Goal: Information Seeking & Learning: Learn about a topic

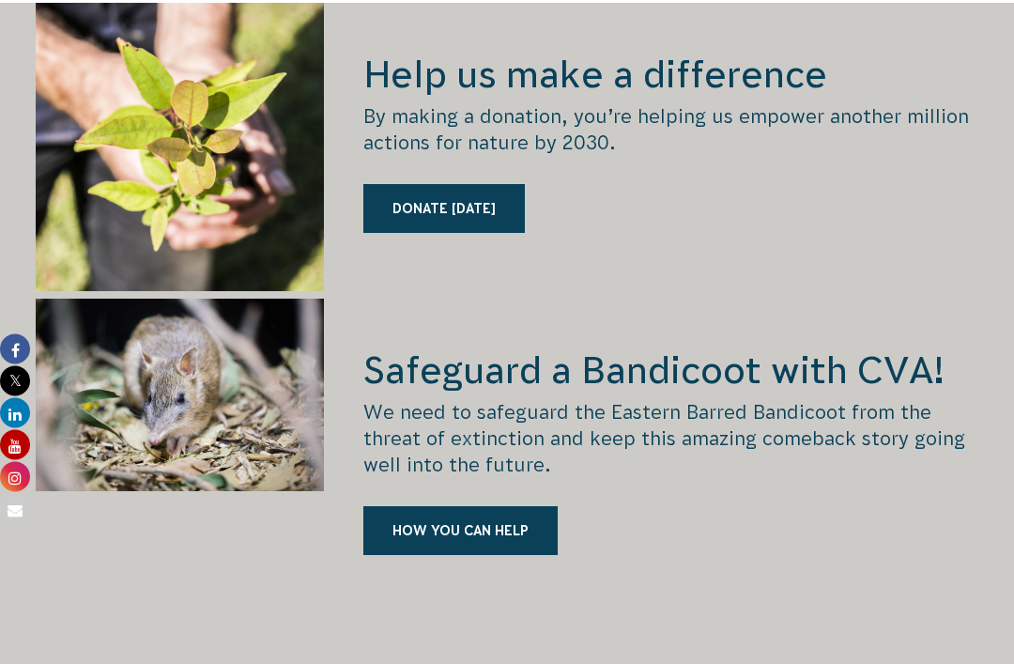
scroll to position [2163, 0]
click at [742, 380] on h2 "Safeguard a Bandicoot with CVA!" at bounding box center [670, 370] width 615 height 49
click at [537, 524] on link "HOW YOU CAN HELP" at bounding box center [460, 530] width 194 height 49
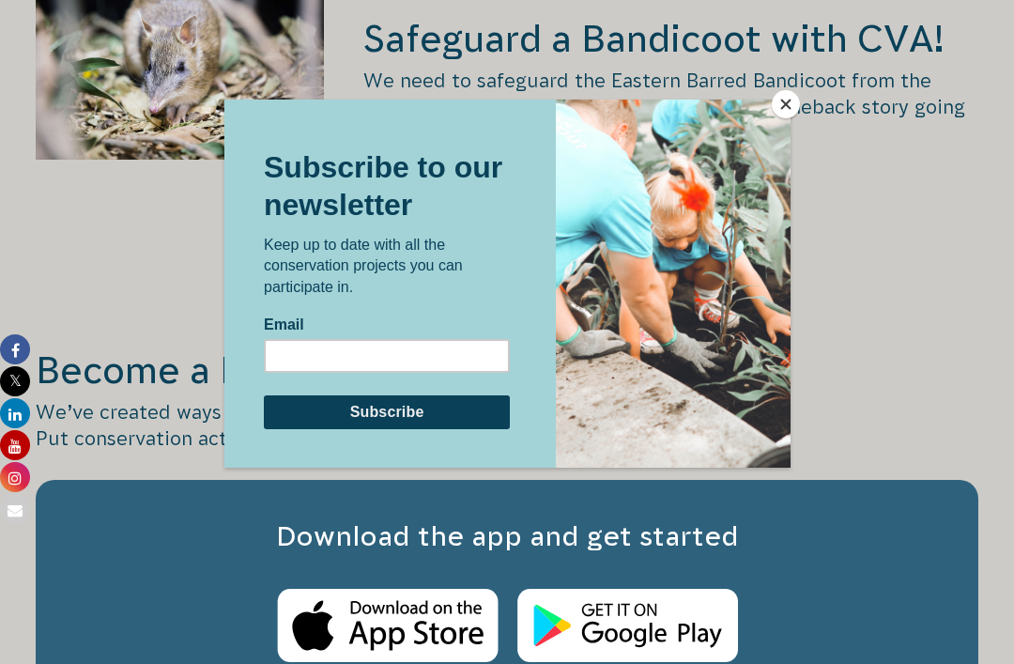
scroll to position [2640, 0]
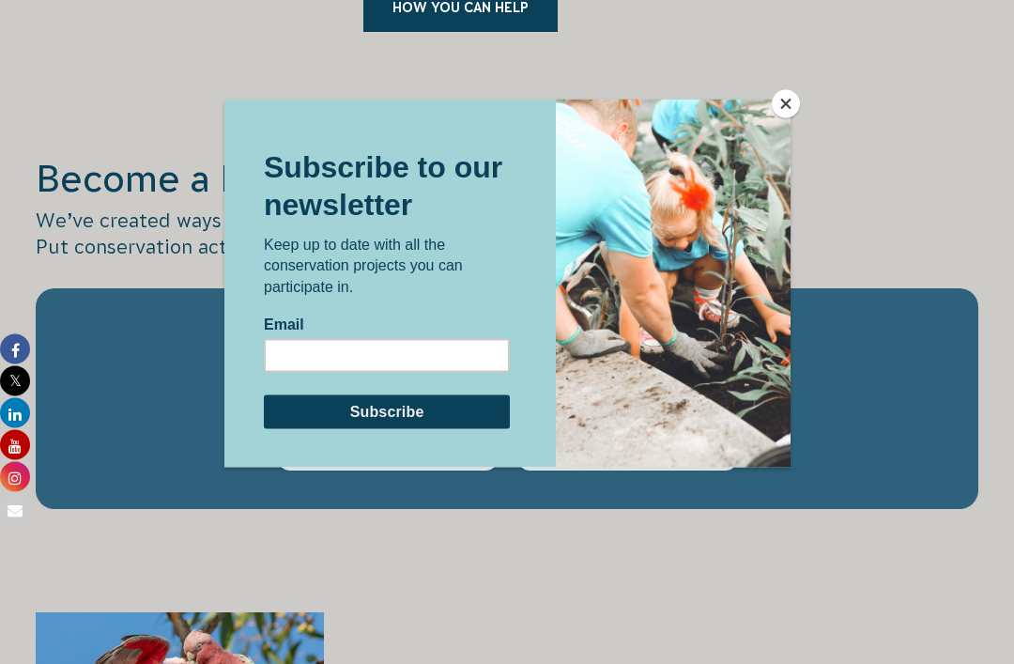
click at [789, 113] on button "Close" at bounding box center [786, 104] width 28 height 28
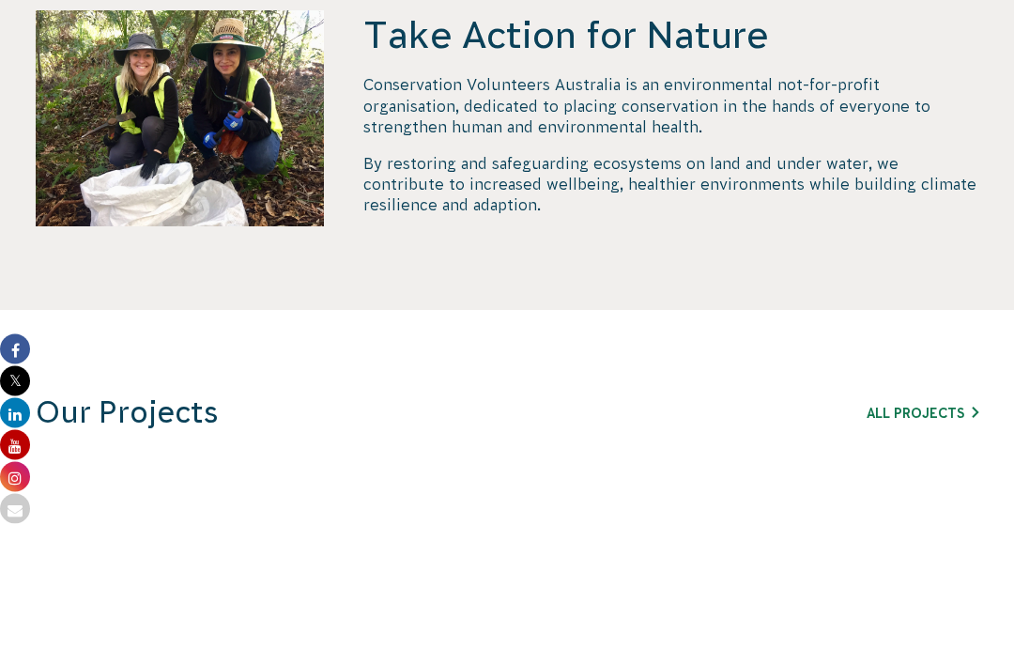
scroll to position [828, 0]
click at [940, 406] on link "All Projects" at bounding box center [923, 413] width 112 height 15
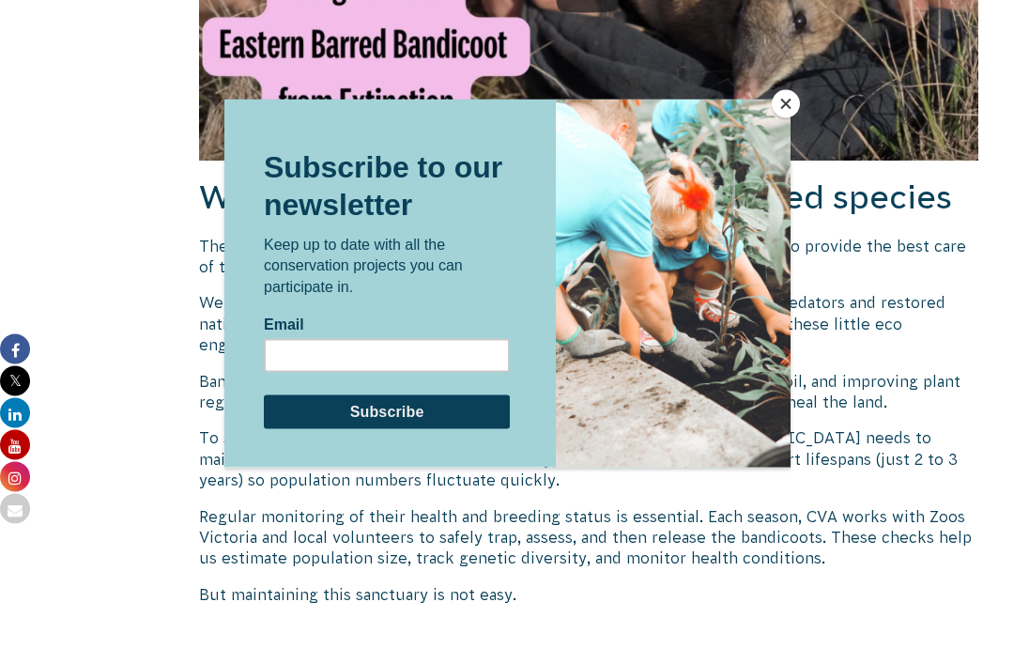
scroll to position [1844, 0]
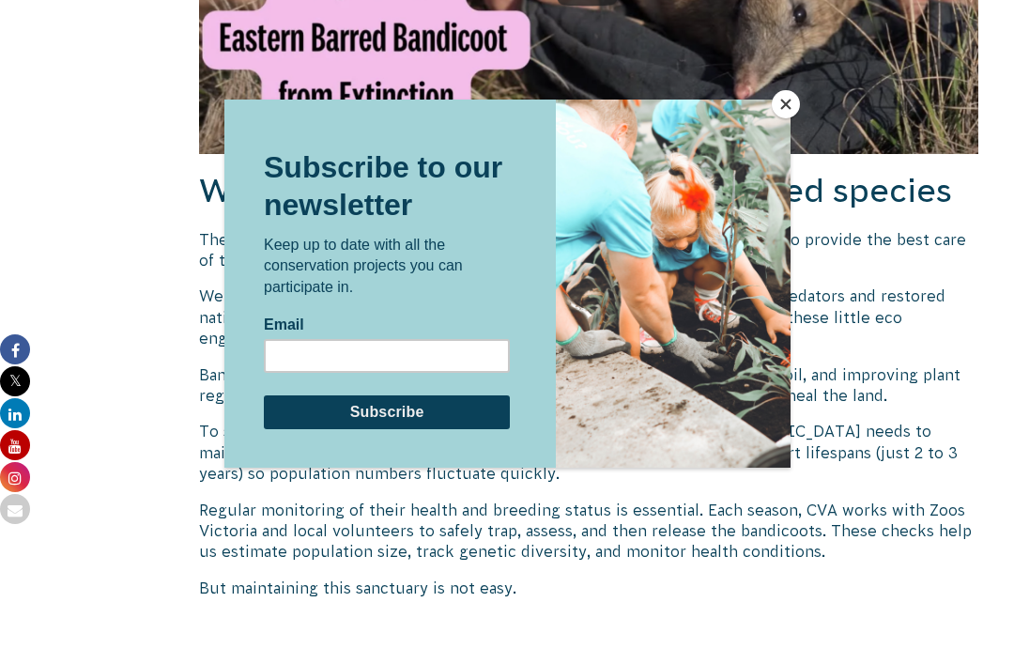
click at [791, 106] on button "Close" at bounding box center [786, 104] width 28 height 28
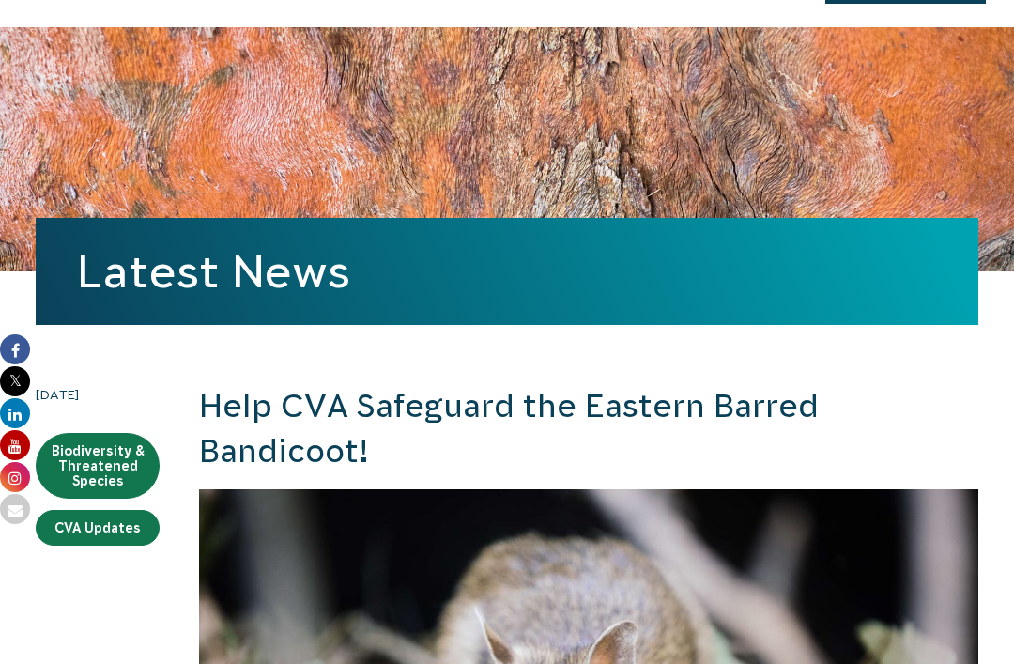
scroll to position [0, 0]
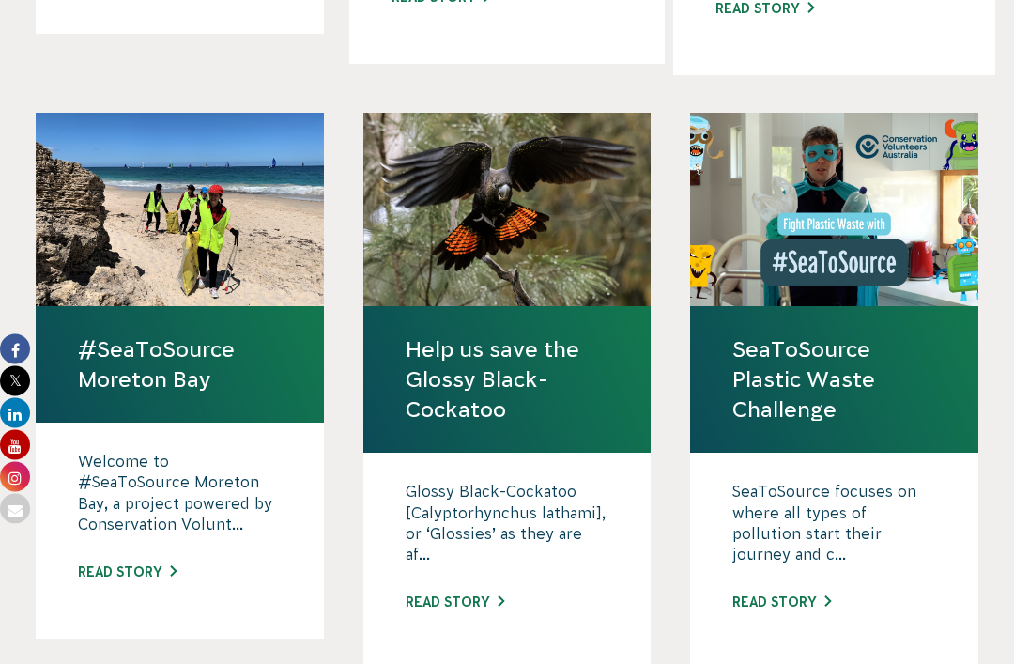
scroll to position [1718, 0]
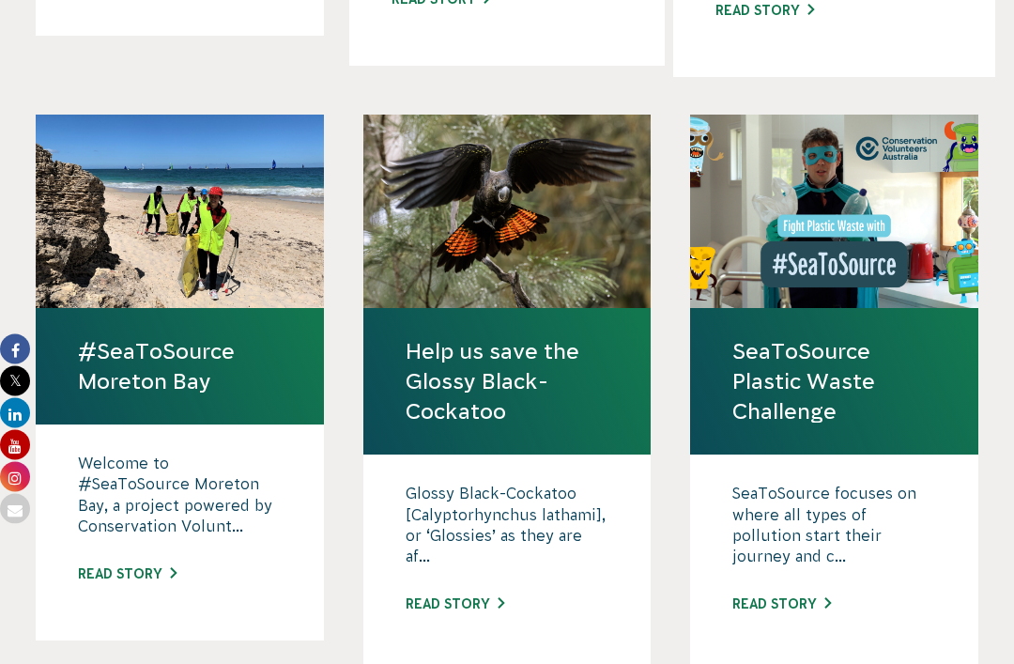
click at [565, 337] on link "Help us save the Glossy Black-Cockatoo" at bounding box center [508, 382] width 204 height 91
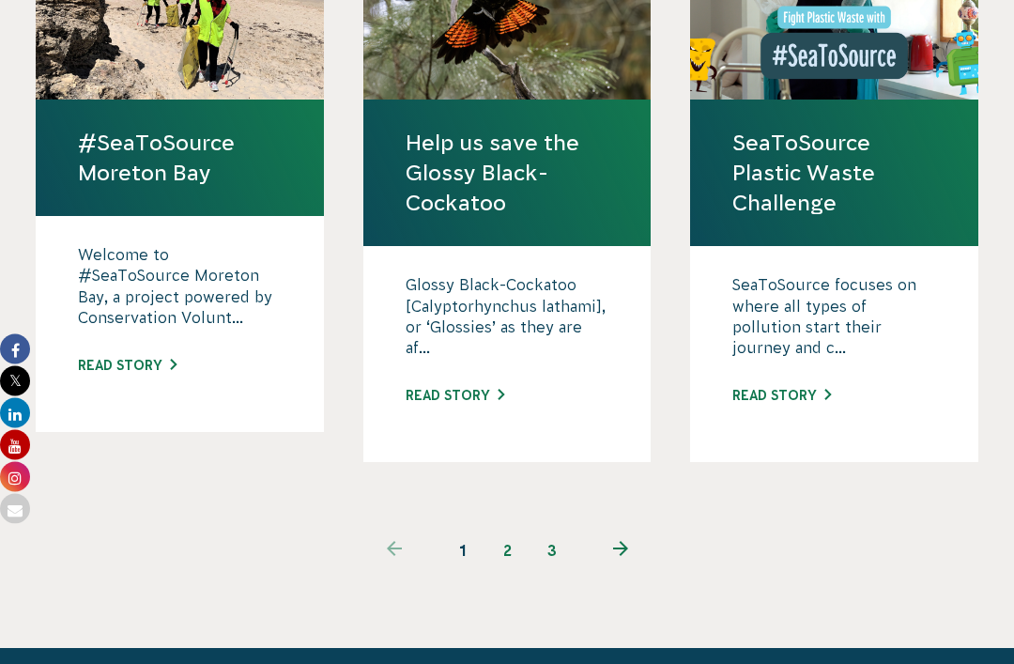
scroll to position [1927, 0]
click at [509, 528] on link "2" at bounding box center [507, 550] width 45 height 45
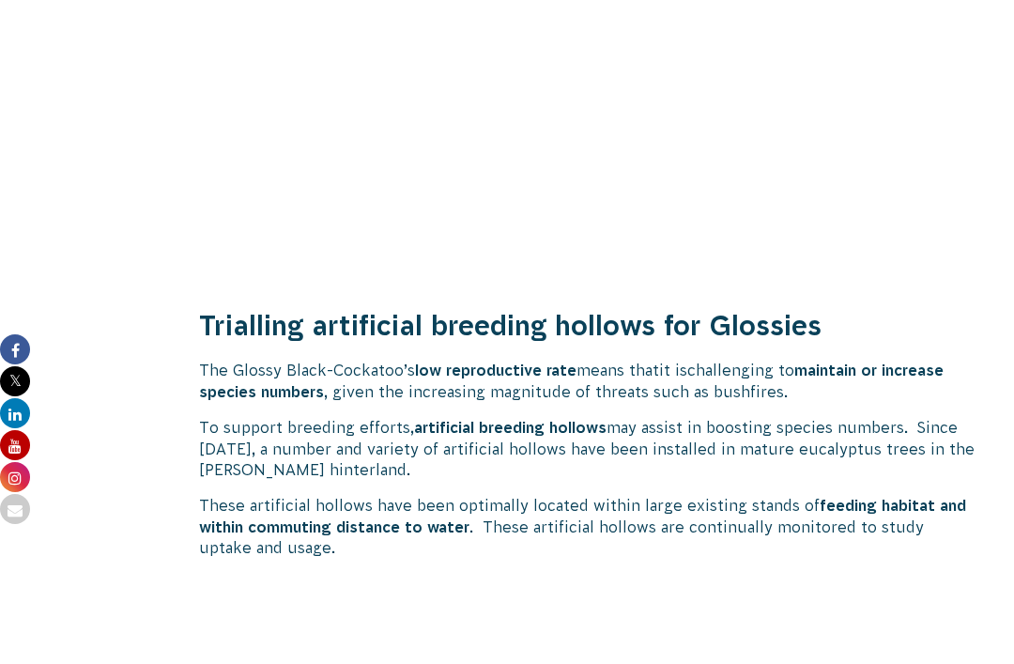
scroll to position [3133, 0]
